Goal: Find specific page/section: Find specific page/section

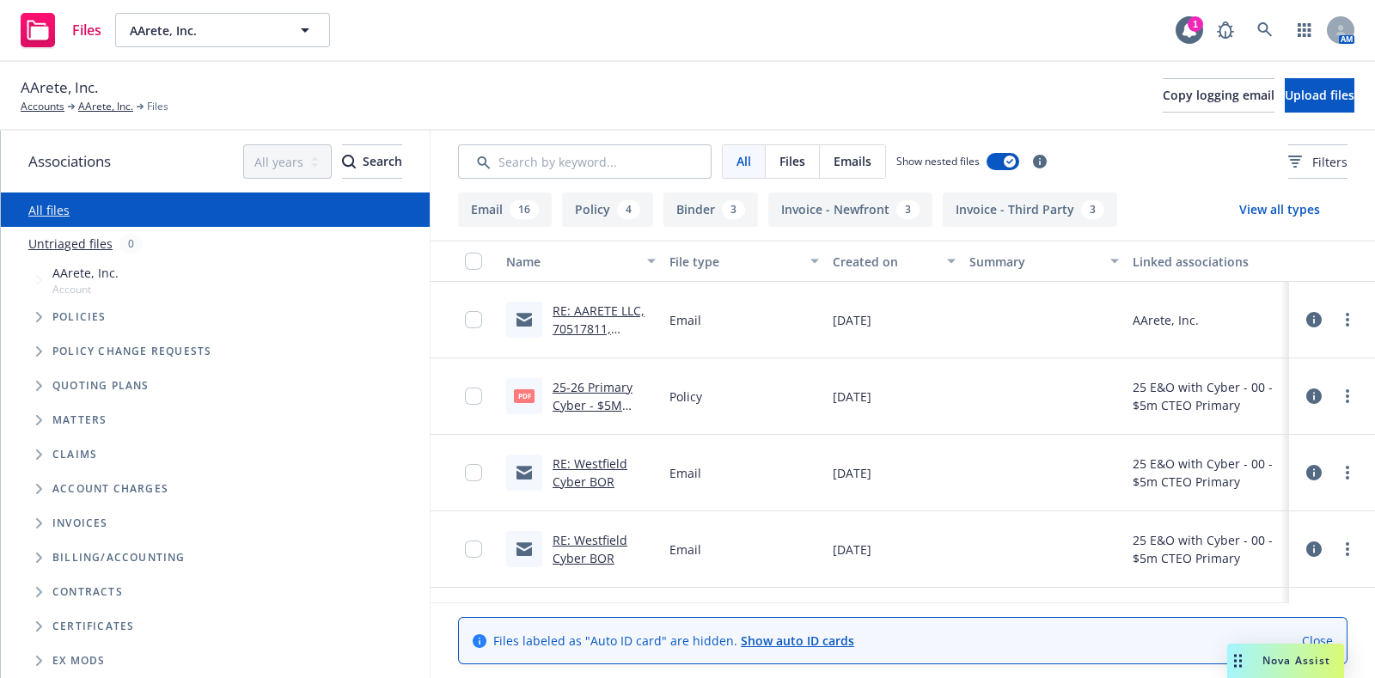
click at [62, 36] on div "Files" at bounding box center [61, 30] width 81 height 34
